Goal: Task Accomplishment & Management: Use online tool/utility

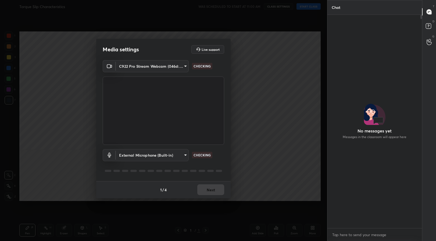
scroll to position [167, 93]
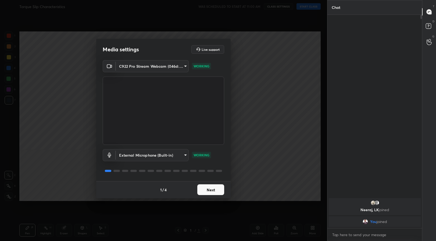
click at [158, 66] on body "1 2 3 4 5 6 7 C X Z C X Z E E Erase all H H Torque Slip Characteristics WAS SCH…" at bounding box center [218, 120] width 436 height 241
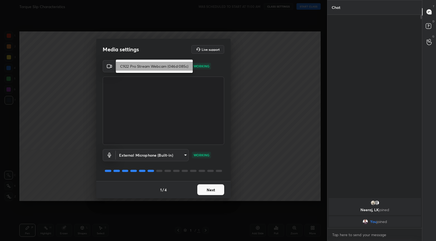
click at [156, 68] on li "C922 Pro Stream Webcam (046d:085c)" at bounding box center [154, 66] width 77 height 9
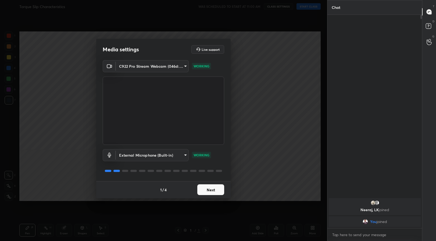
click at [209, 190] on button "Next" at bounding box center [210, 190] width 27 height 11
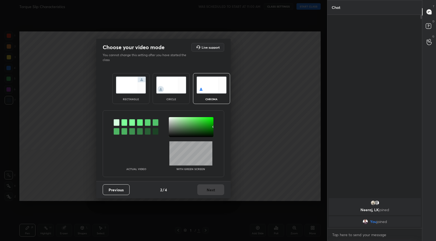
click at [130, 90] on img at bounding box center [131, 85] width 30 height 17
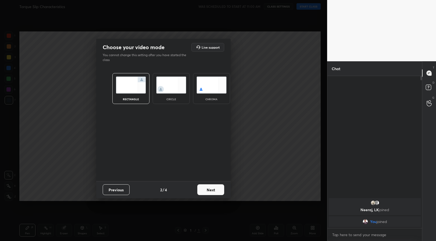
scroll to position [106, 93]
click at [213, 193] on button "Next" at bounding box center [210, 190] width 27 height 11
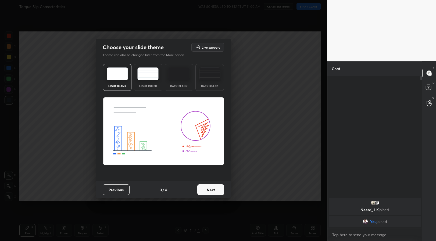
click at [214, 188] on button "Next" at bounding box center [210, 190] width 27 height 11
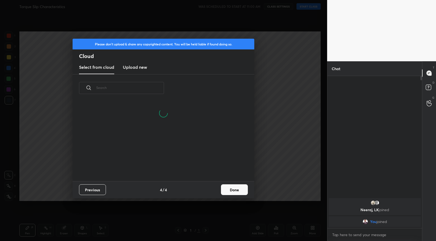
scroll to position [79, 173]
click at [236, 189] on button "Done" at bounding box center [234, 190] width 27 height 11
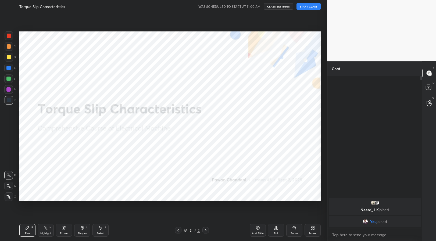
click at [304, 8] on button "START CLASS" at bounding box center [309, 6] width 24 height 6
click at [44, 229] on icon at bounding box center [46, 228] width 4 height 4
drag, startPoint x: 31, startPoint y: 232, endPoint x: 130, endPoint y: 234, distance: 99.0
click at [33, 231] on div "Pen P" at bounding box center [27, 230] width 16 height 13
click at [130, 233] on div "Pen P Highlight H Eraser Shapes L Select S" at bounding box center [76, 230] width 115 height 13
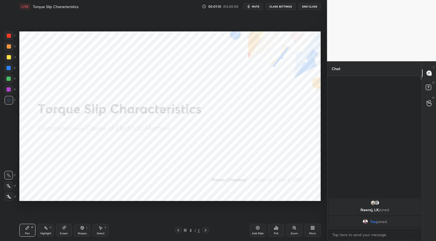
click at [310, 5] on button "End Class" at bounding box center [310, 6] width 22 height 6
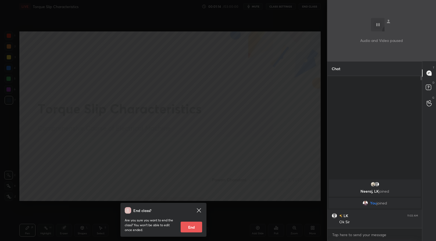
click at [196, 228] on button "End" at bounding box center [192, 227] width 22 height 11
type textarea "x"
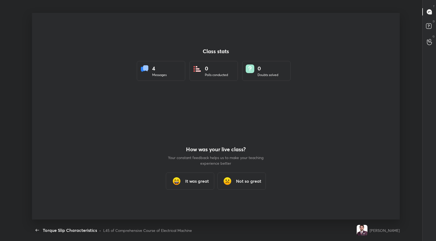
scroll to position [207, 426]
